Goal: Communication & Community: Share content

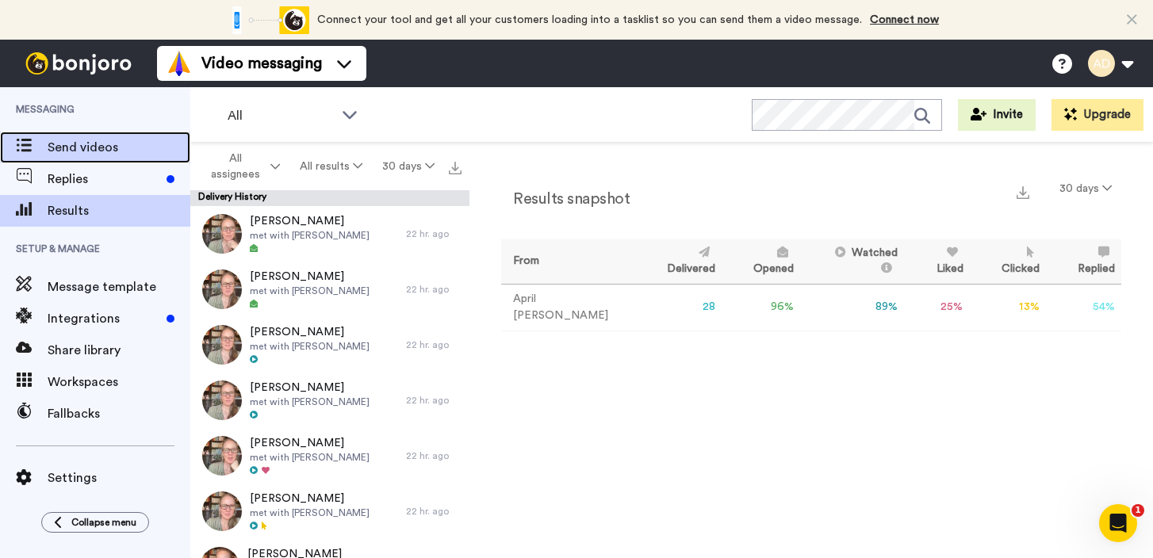
click at [113, 153] on span "Send videos" at bounding box center [119, 147] width 143 height 19
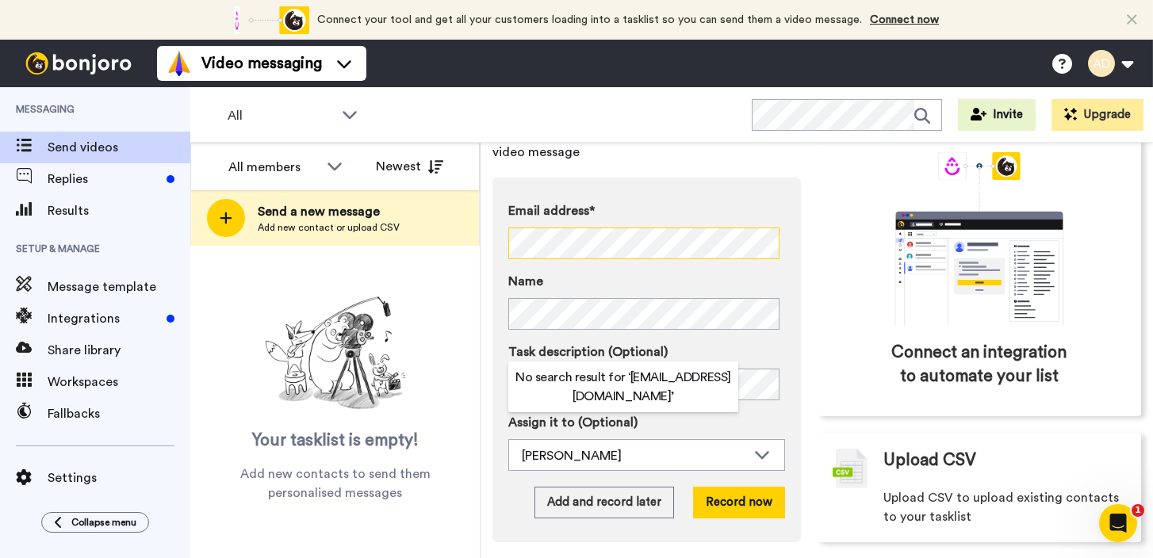
scroll to position [115, 0]
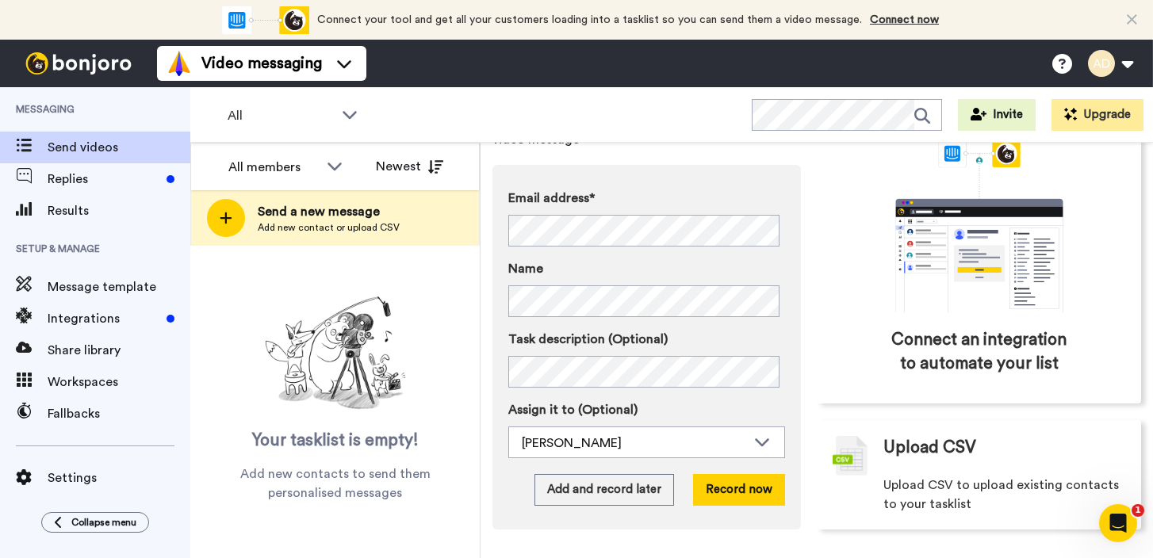
click at [633, 125] on div "All WORKSPACES View all All Default Task List + Add a new workspace Invite Upgr…" at bounding box center [671, 115] width 963 height 56
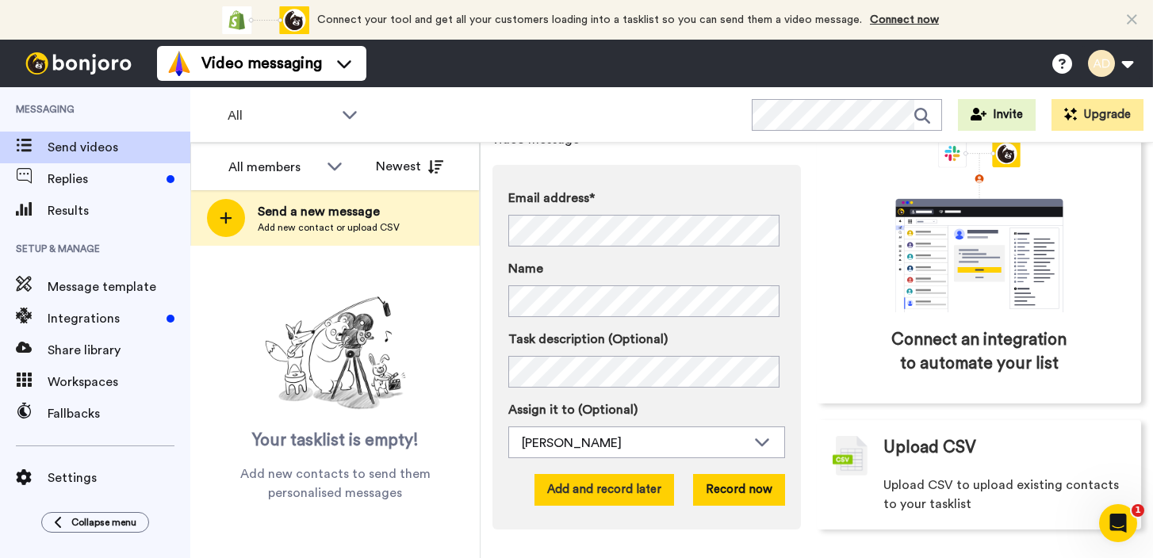
click at [622, 496] on button "Add and record later" at bounding box center [605, 490] width 140 height 32
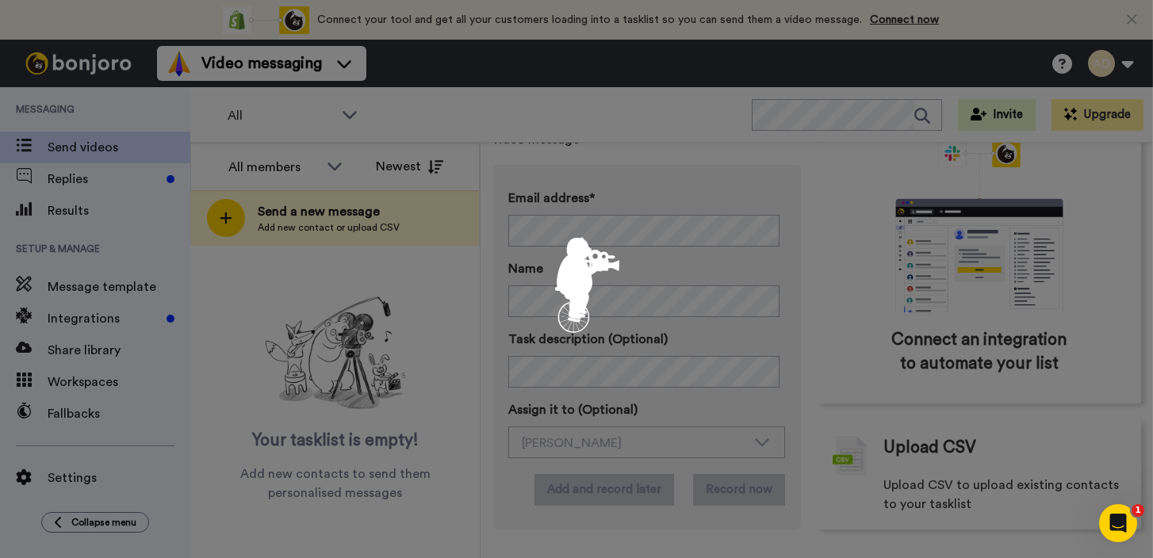
scroll to position [0, 0]
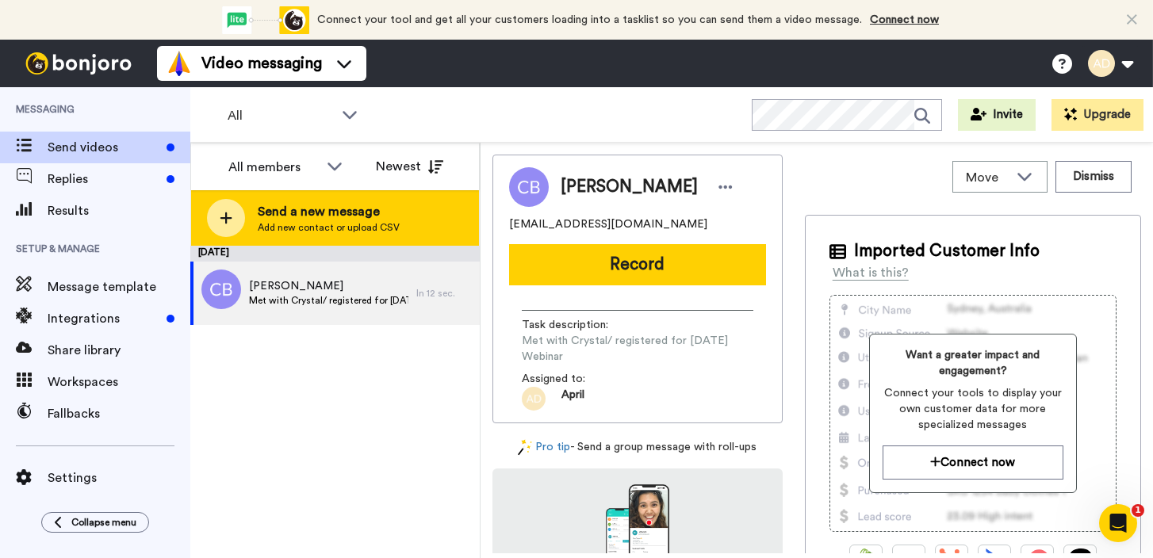
click at [351, 218] on span "Send a new message" at bounding box center [329, 211] width 142 height 19
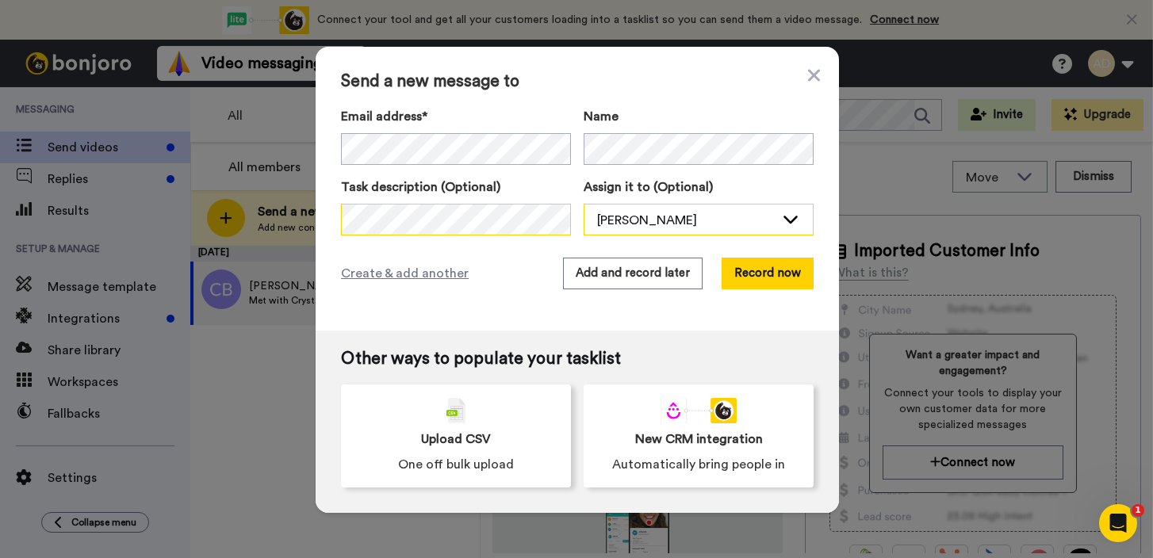
scroll to position [0, 484]
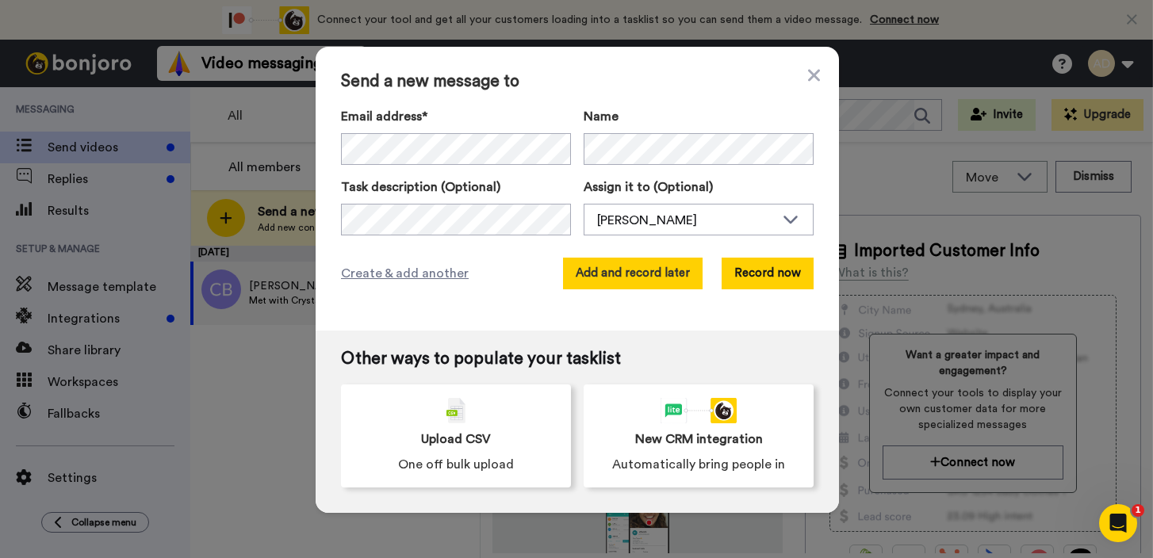
click at [643, 281] on button "Add and record later" at bounding box center [633, 274] width 140 height 32
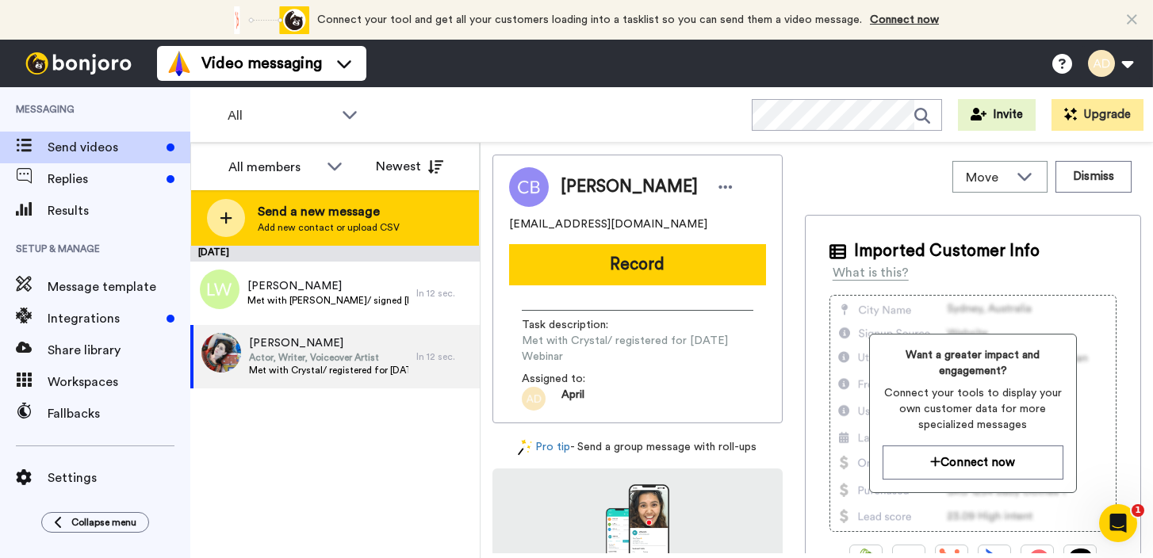
click at [344, 221] on span "Add new contact or upload CSV" at bounding box center [329, 227] width 142 height 13
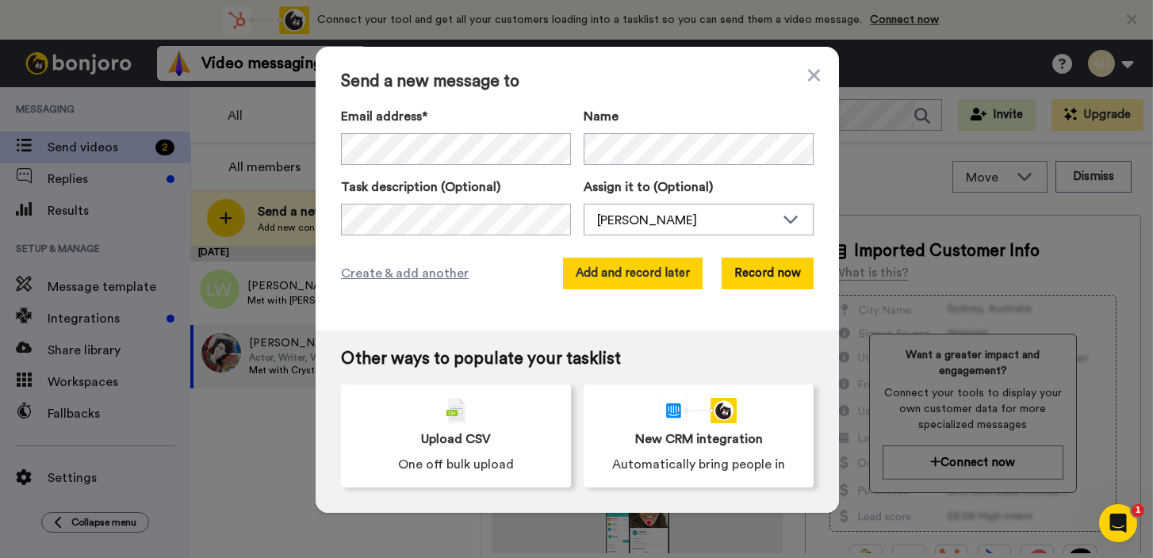
click at [641, 280] on button "Add and record later" at bounding box center [633, 274] width 140 height 32
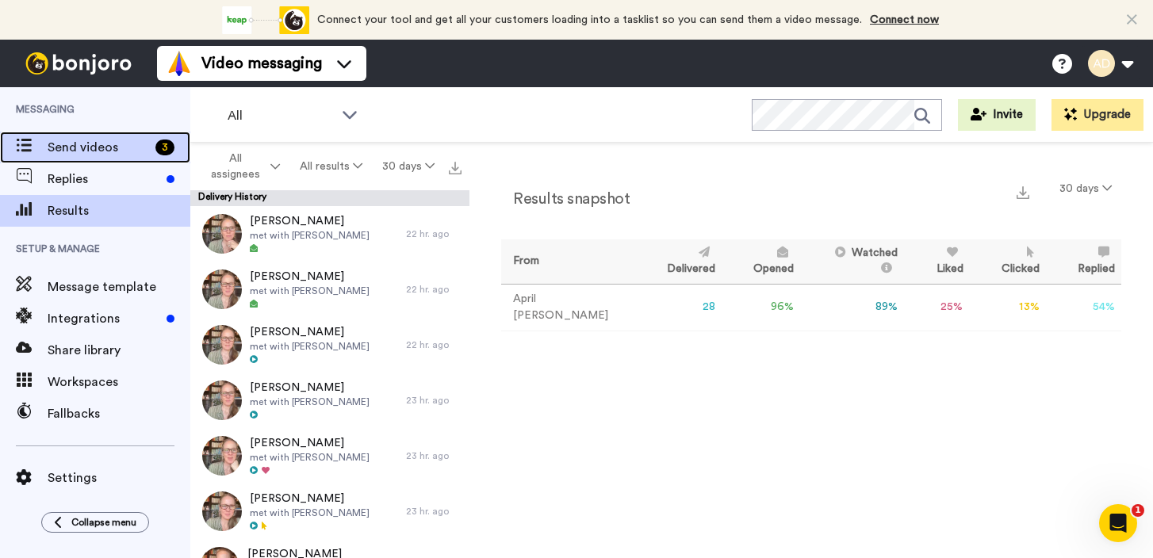
click at [109, 149] on span "Send videos" at bounding box center [99, 147] width 102 height 19
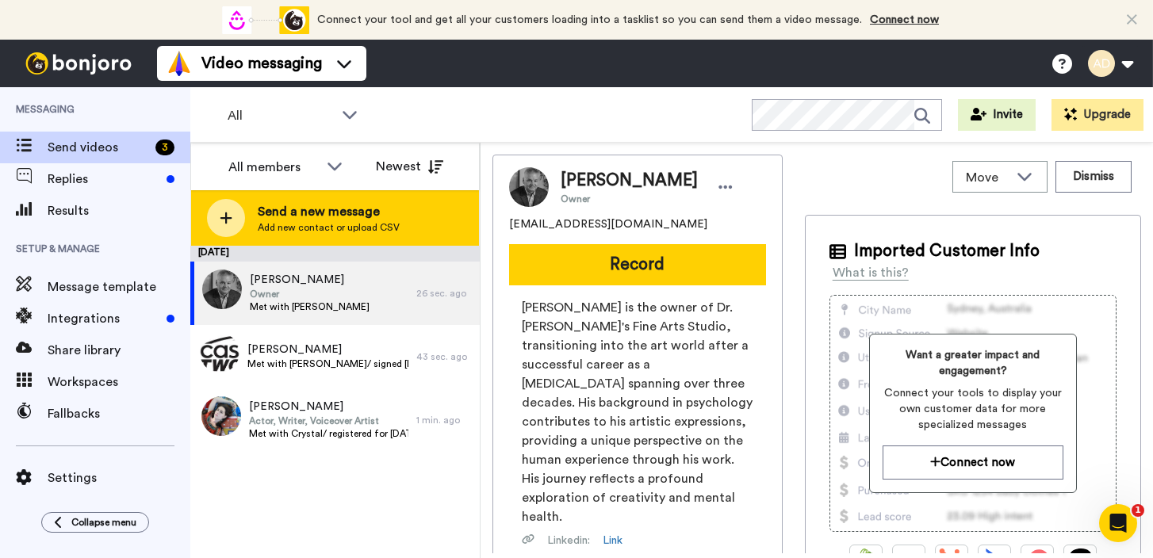
click at [293, 213] on span "Send a new message" at bounding box center [329, 211] width 142 height 19
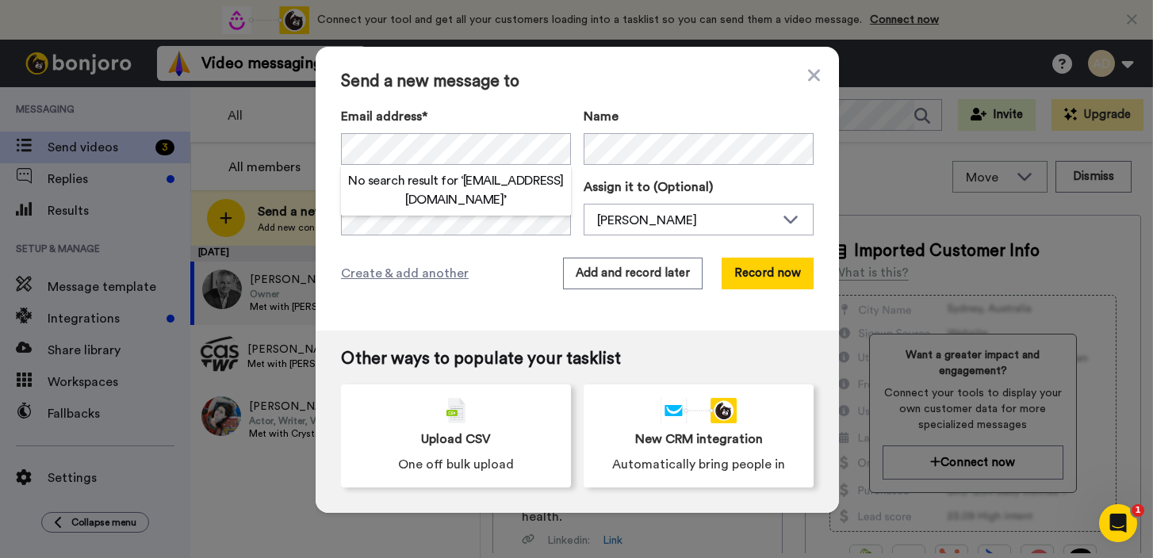
click at [600, 76] on span "Send a new message to" at bounding box center [577, 81] width 473 height 19
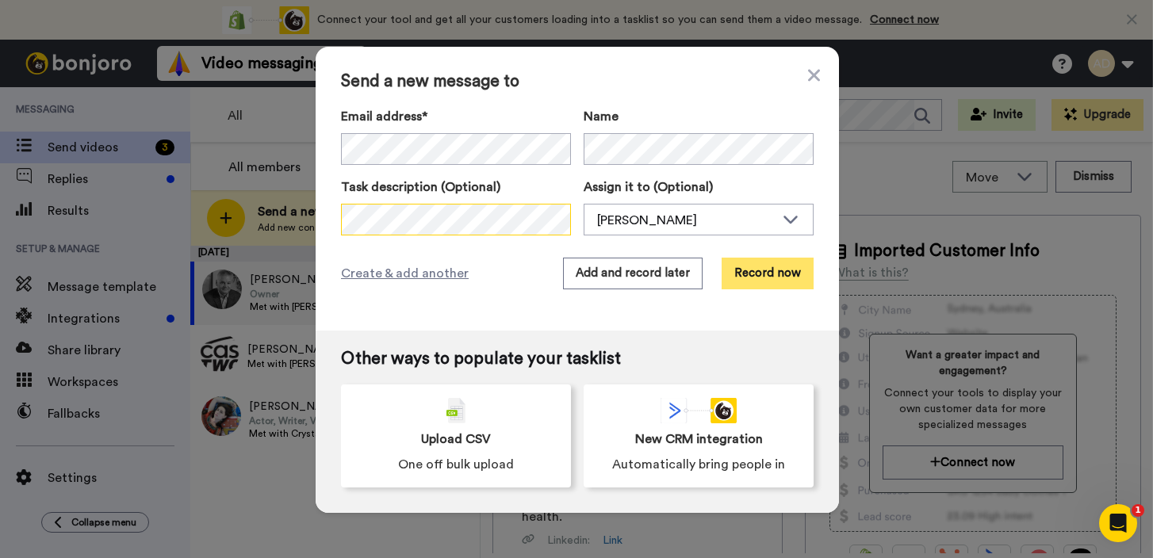
scroll to position [0, 583]
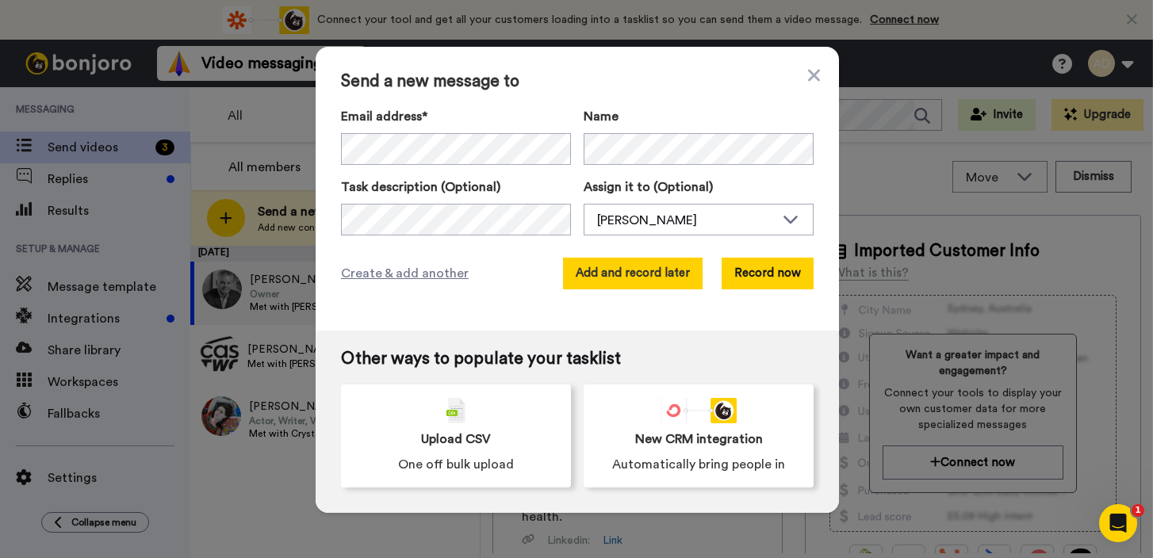
click at [638, 276] on button "Add and record later" at bounding box center [633, 274] width 140 height 32
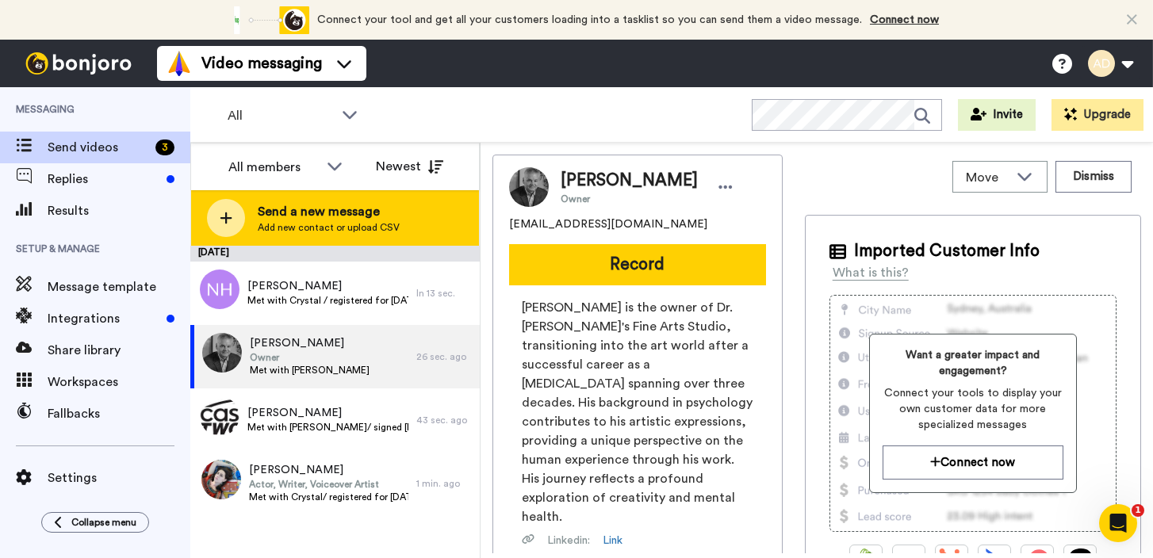
click at [341, 235] on div "Send a new message Add new contact or upload CSV" at bounding box center [335, 218] width 288 height 56
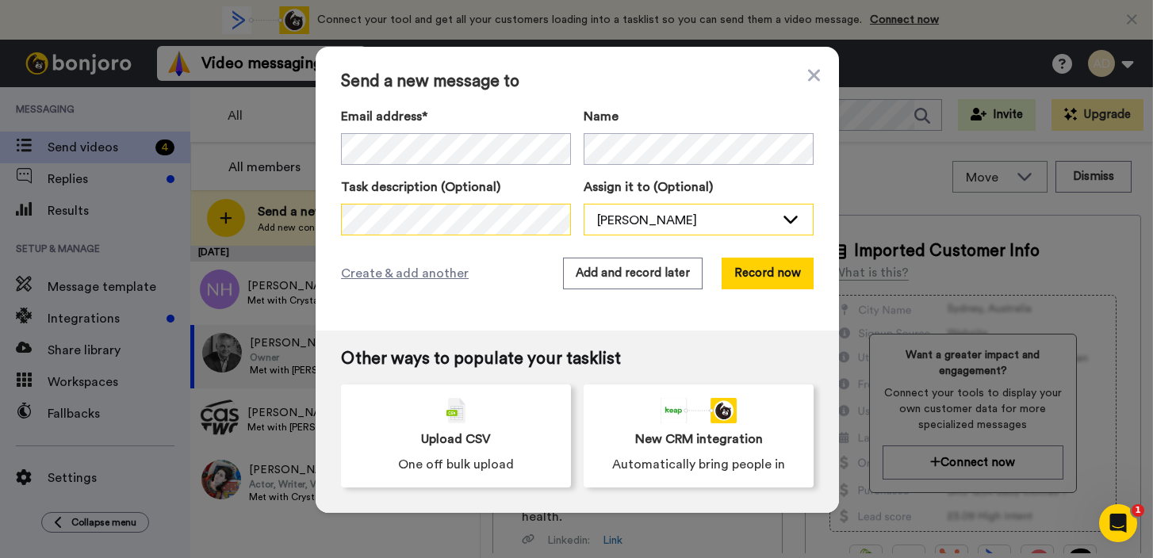
scroll to position [0, 121]
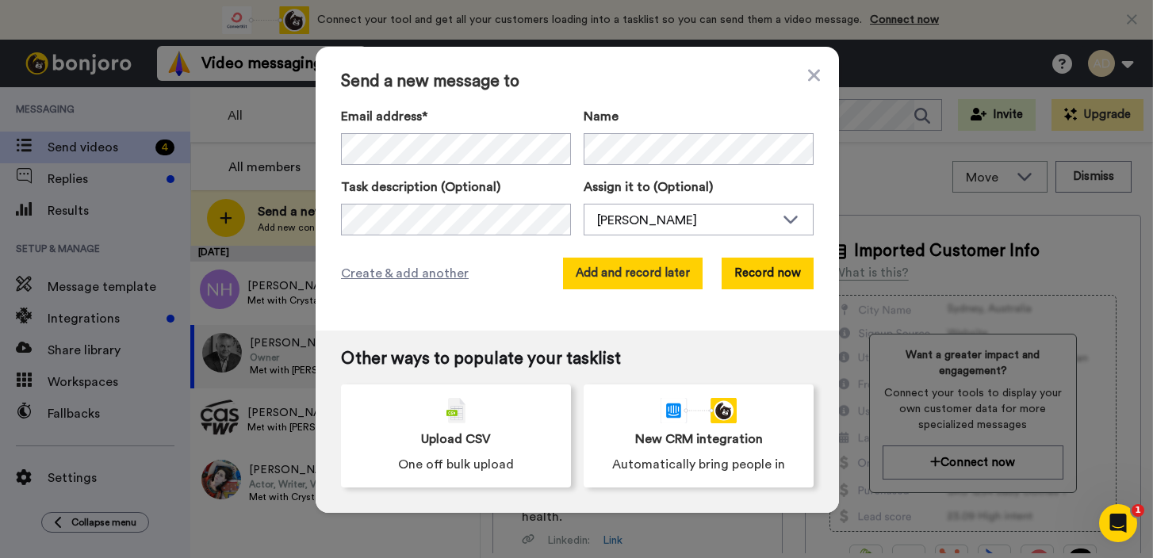
click at [651, 281] on button "Add and record later" at bounding box center [633, 274] width 140 height 32
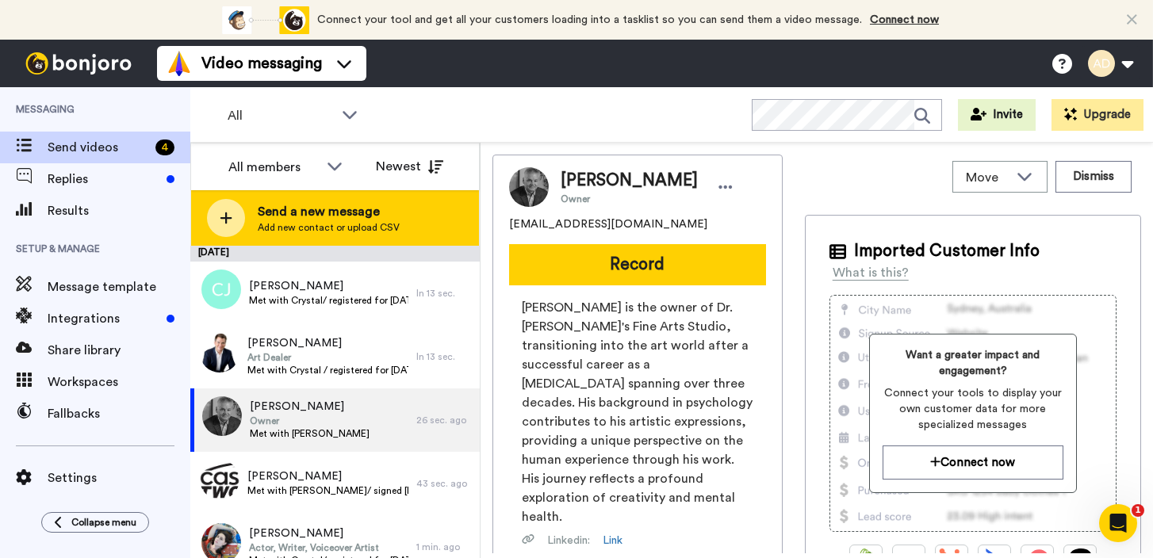
click at [289, 218] on span "Send a new message" at bounding box center [329, 211] width 142 height 19
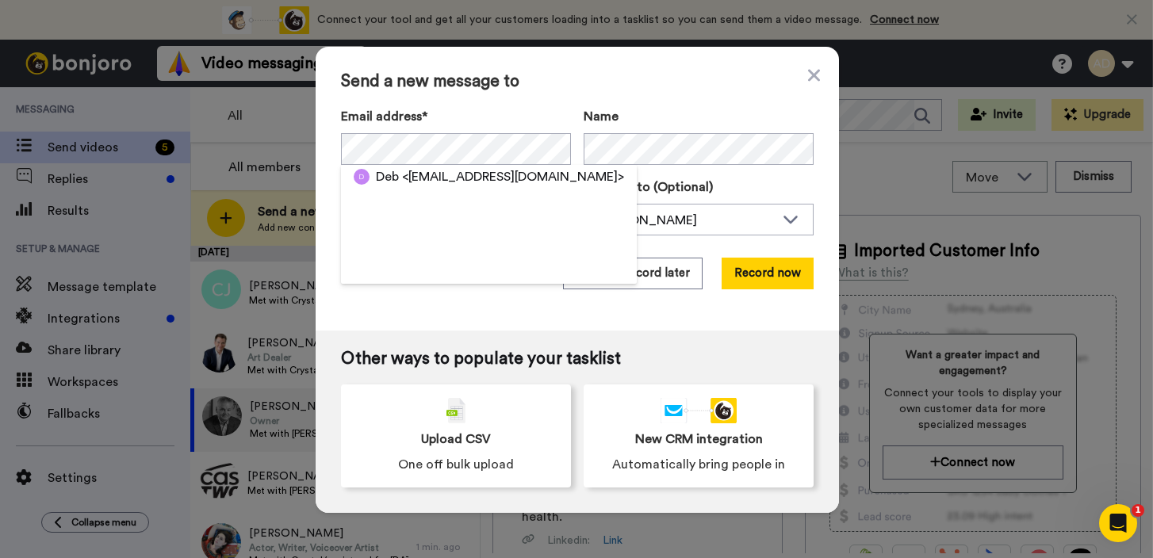
click at [448, 305] on div "Send a new message to Email address* Deb <debpease@yahoo.com.au> Name Task desc…" at bounding box center [577, 189] width 523 height 284
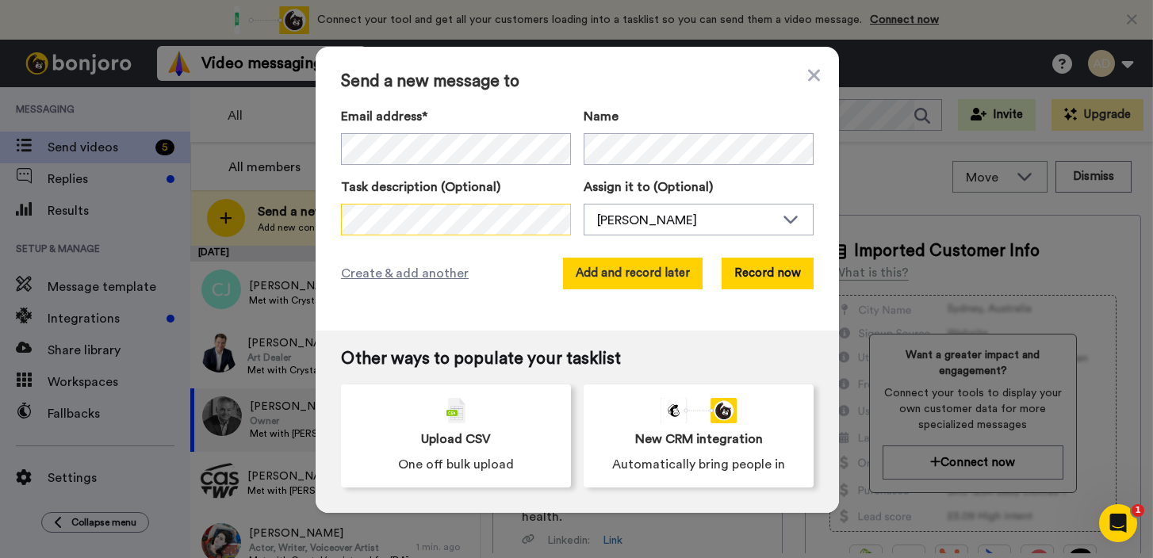
scroll to position [0, 121]
click at [646, 282] on button "Add and record later" at bounding box center [633, 274] width 140 height 32
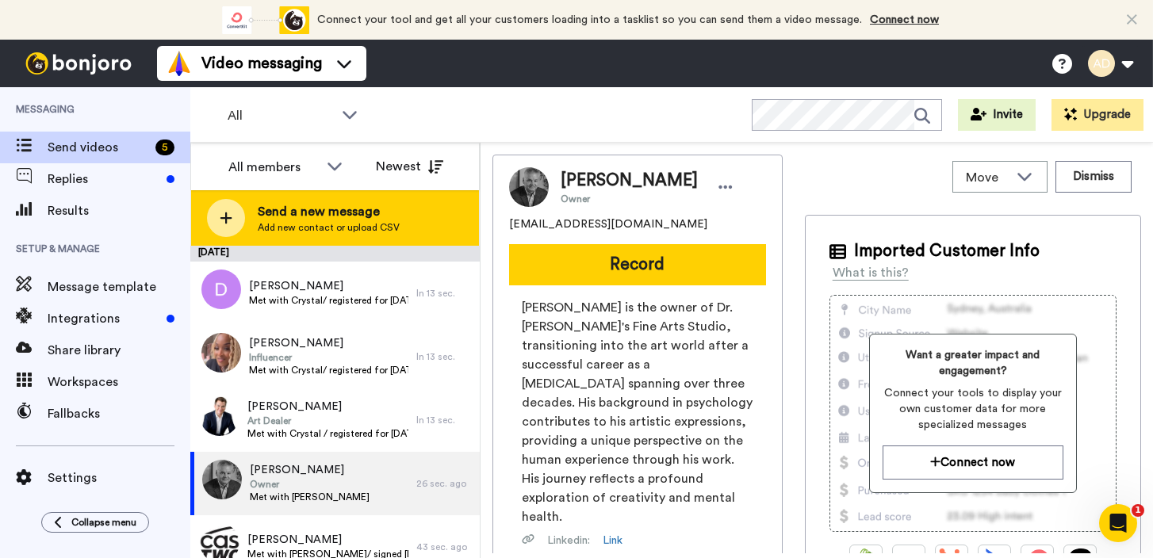
click at [313, 217] on span "Send a new message" at bounding box center [329, 211] width 142 height 19
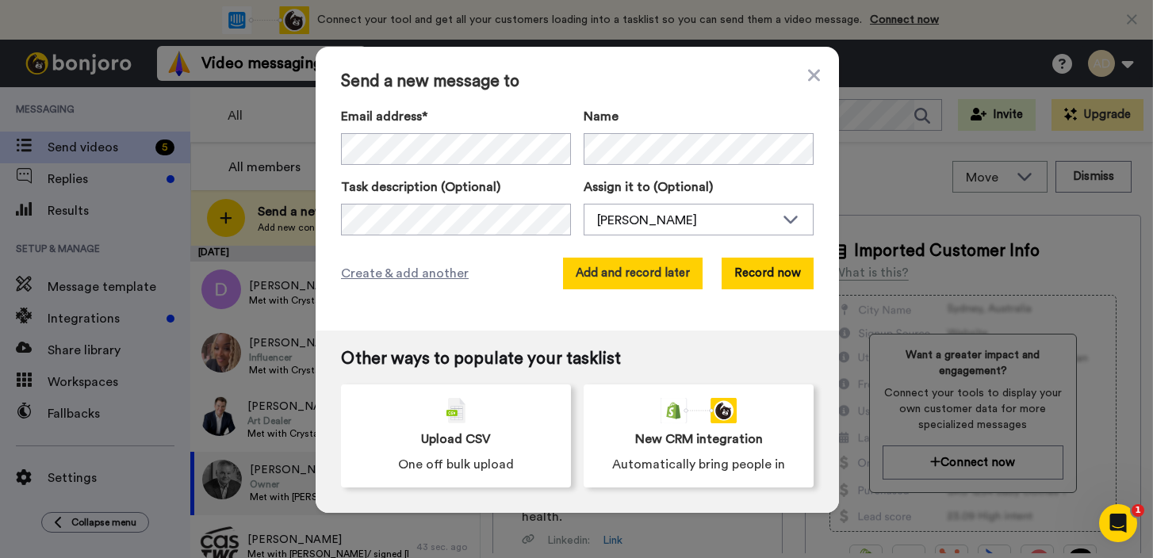
click at [650, 277] on button "Add and record later" at bounding box center [633, 274] width 140 height 32
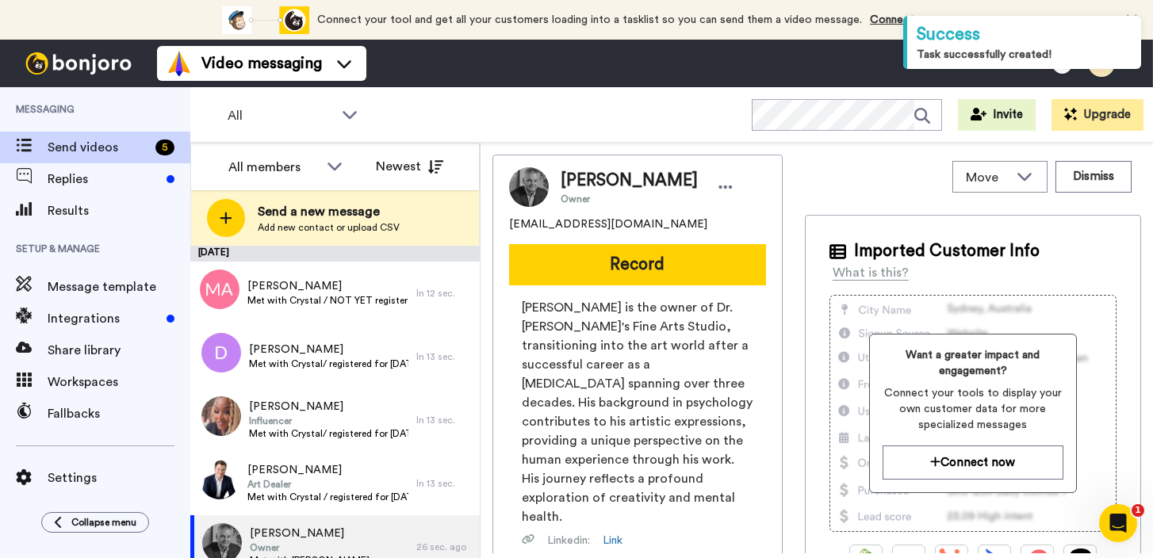
scroll to position [270, 0]
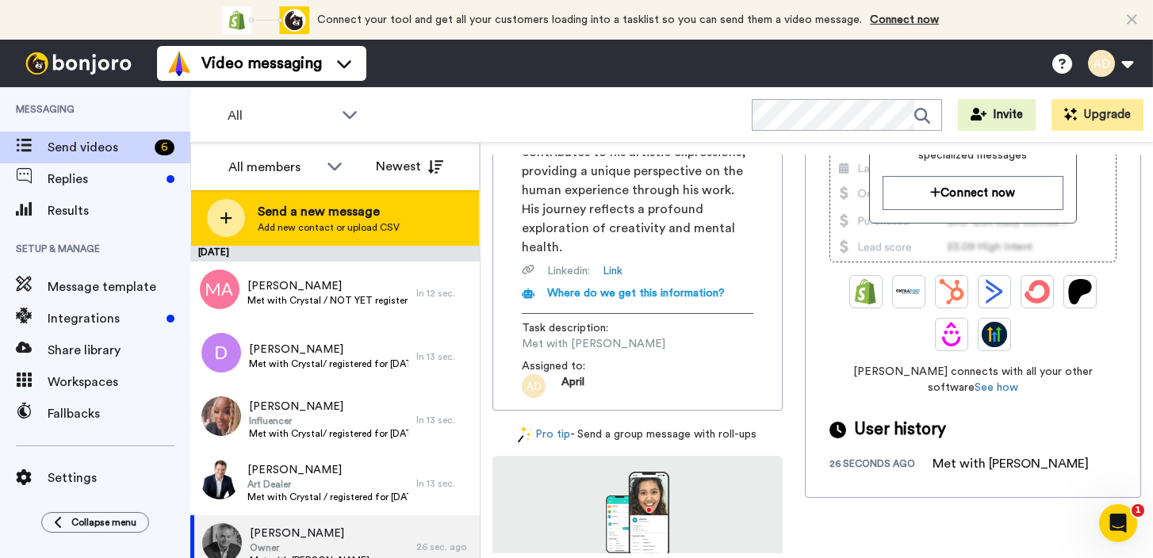
click at [288, 210] on span "Send a new message" at bounding box center [329, 211] width 142 height 19
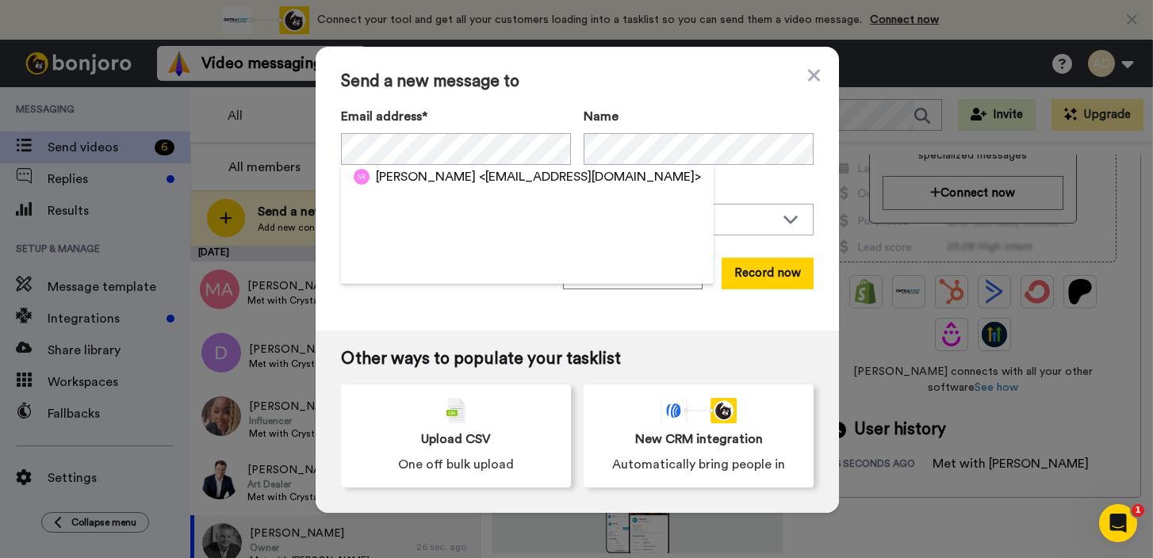
click at [661, 86] on span "Send a new message to" at bounding box center [577, 81] width 473 height 19
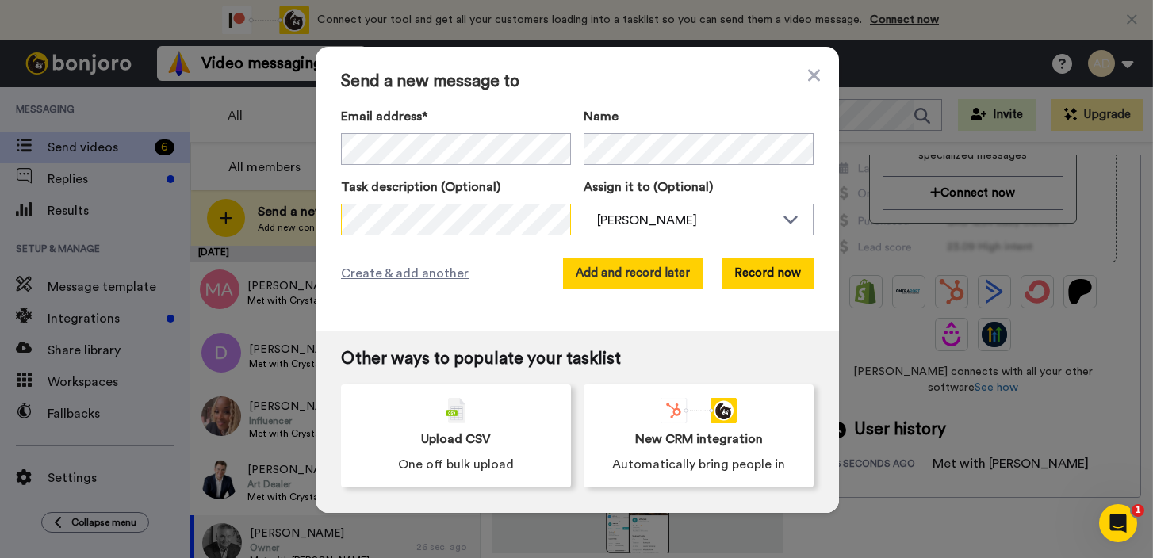
scroll to position [0, 121]
click at [637, 272] on button "Add and record later" at bounding box center [633, 274] width 140 height 32
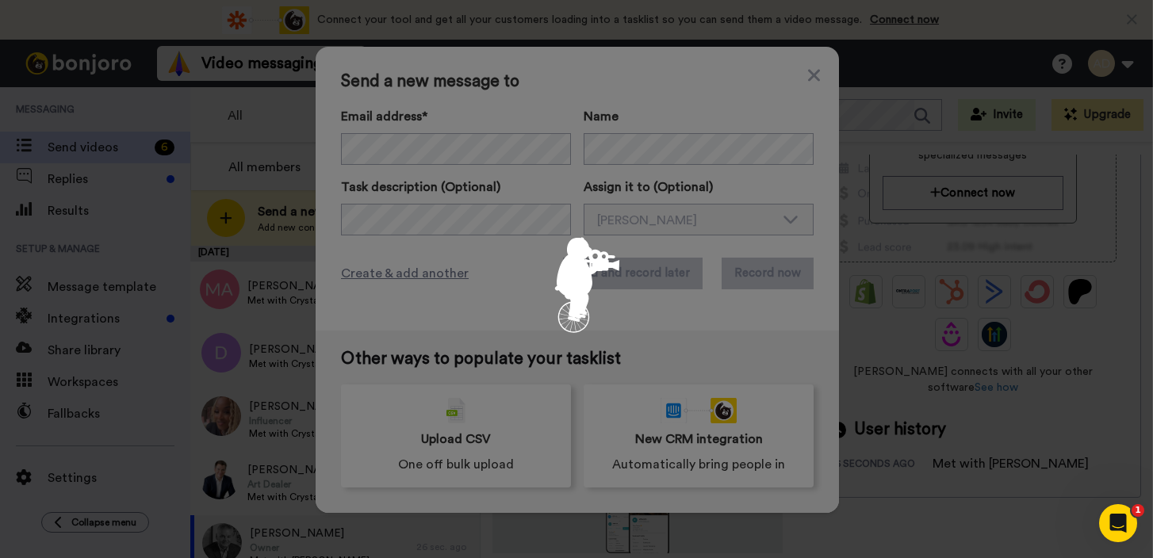
scroll to position [0, 0]
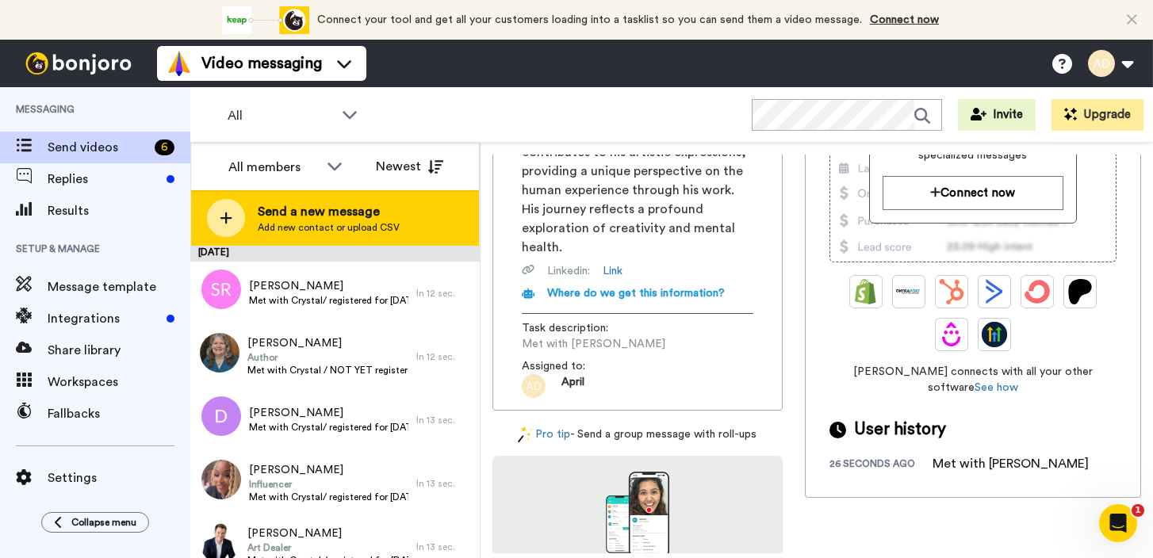
click at [358, 210] on span "Send a new message" at bounding box center [329, 211] width 142 height 19
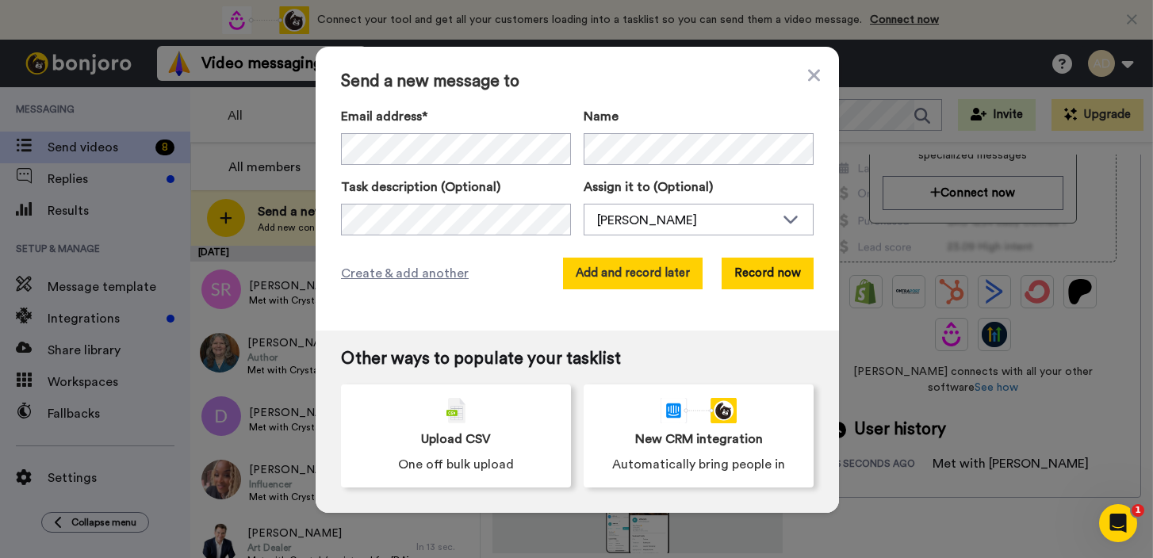
click at [648, 272] on button "Add and record later" at bounding box center [633, 274] width 140 height 32
